Goal: Task Accomplishment & Management: Use online tool/utility

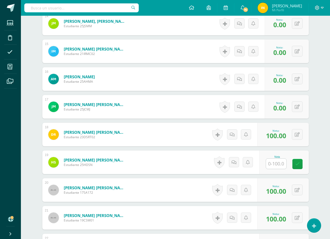
scroll to position [575, 0]
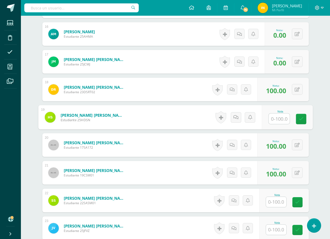
click at [279, 119] on input "text" at bounding box center [279, 118] width 21 height 10
type input "0"
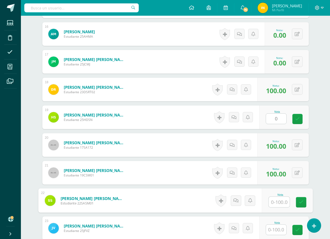
click at [276, 198] on input "text" at bounding box center [279, 202] width 21 height 10
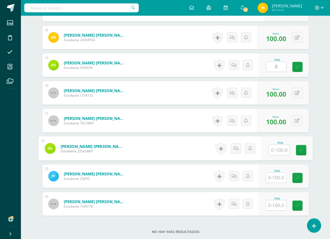
scroll to position [627, 0]
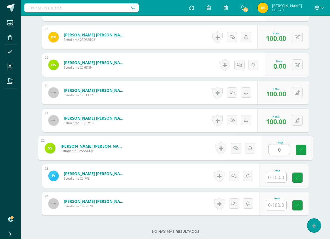
type input "0"
click at [276, 179] on input "text" at bounding box center [276, 177] width 20 height 10
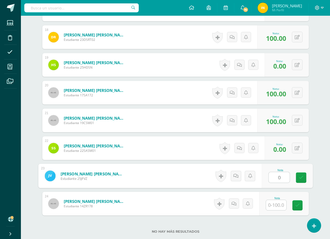
type input "0"
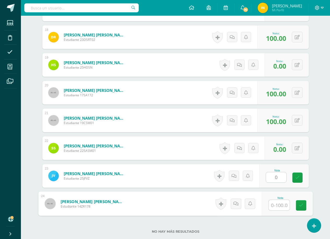
click at [275, 204] on input "text" at bounding box center [279, 205] width 21 height 10
type input "0"
click at [192, 166] on form "[PERSON_NAME] [PERSON_NAME] Estudiante 25JFVZ Nota 0.00 0 [GEOGRAPHIC_DATA]" at bounding box center [175, 176] width 267 height 24
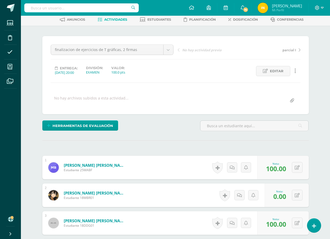
scroll to position [0, 0]
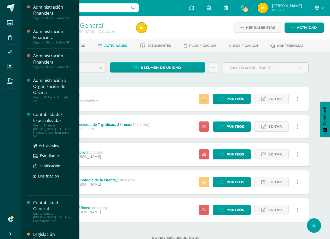
click at [39, 119] on div "Contabilidades Especializadas" at bounding box center [53, 117] width 40 height 12
